Goal: Transaction & Acquisition: Purchase product/service

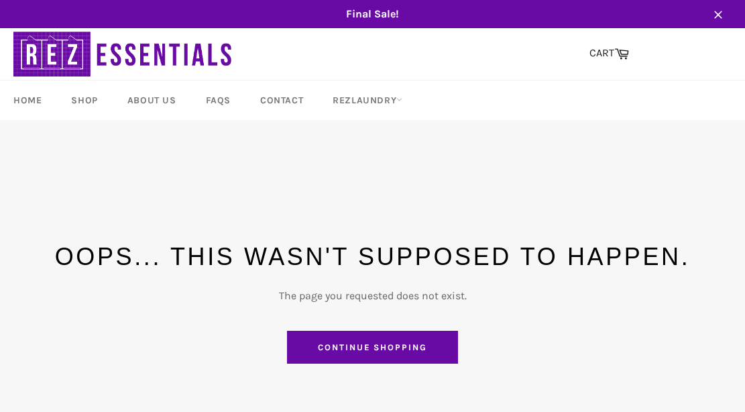
click at [353, 349] on link "Continue shopping" at bounding box center [372, 347] width 171 height 34
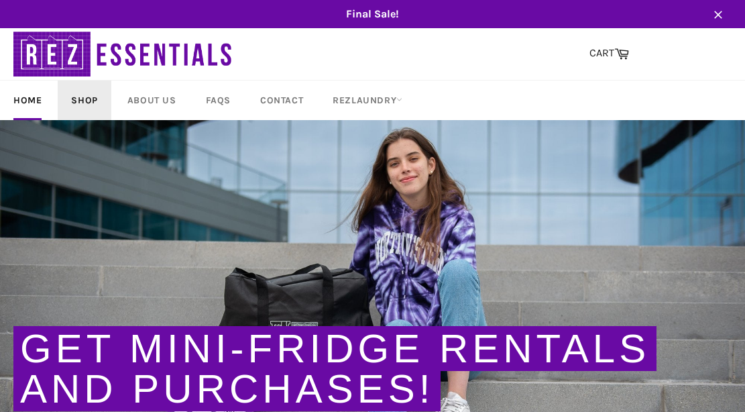
click at [71, 94] on link "Shop" at bounding box center [84, 100] width 53 height 40
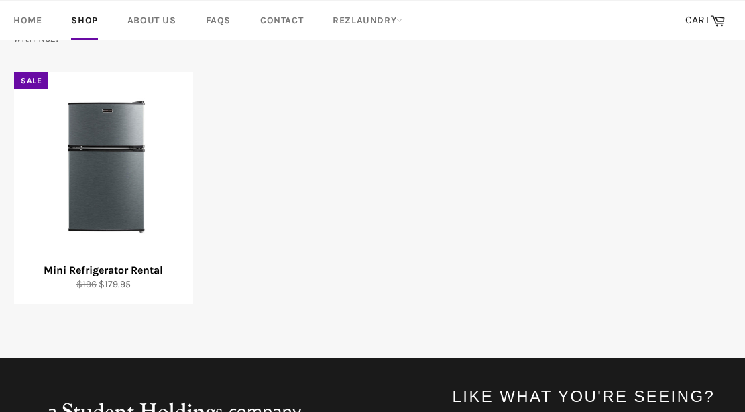
scroll to position [273, 0]
